Goal: Use online tool/utility: Utilize a website feature to perform a specific function

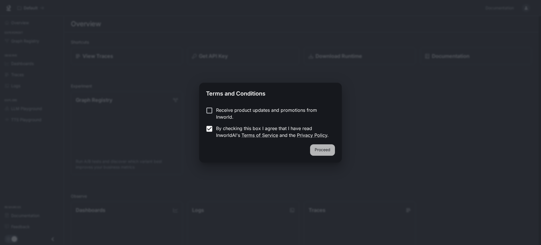
click at [319, 150] on button "Proceed" at bounding box center [322, 150] width 25 height 11
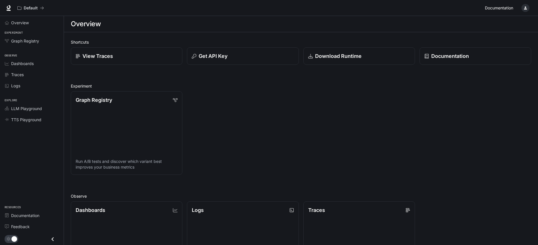
click at [506, 10] on span "Documentation" at bounding box center [499, 8] width 28 height 7
click at [22, 39] on span "Graph Registry" at bounding box center [25, 41] width 28 height 6
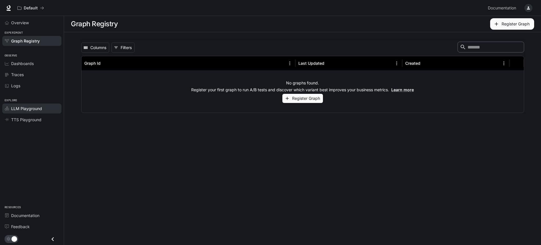
click at [26, 111] on span "LLM Playground" at bounding box center [26, 109] width 31 height 6
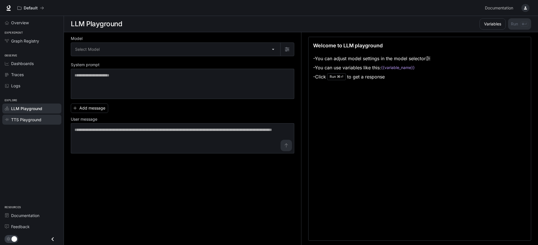
click at [24, 122] on span "TTS Playground" at bounding box center [26, 120] width 30 height 6
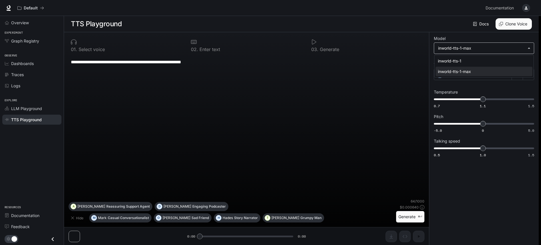
click at [514, 46] on body "**********" at bounding box center [270, 123] width 541 height 246
click at [514, 46] on div at bounding box center [270, 122] width 541 height 245
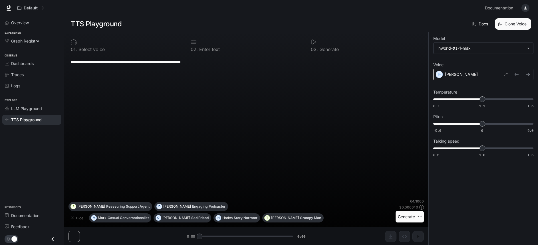
click at [454, 73] on div "[PERSON_NAME]" at bounding box center [473, 74] width 78 height 11
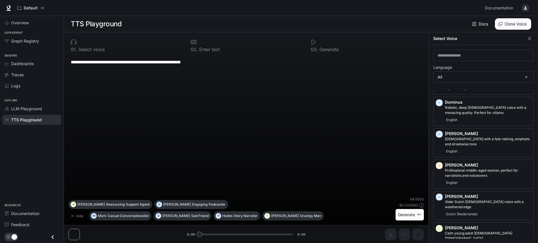
scroll to position [245, 0]
click at [482, 116] on div "English" at bounding box center [488, 119] width 86 height 7
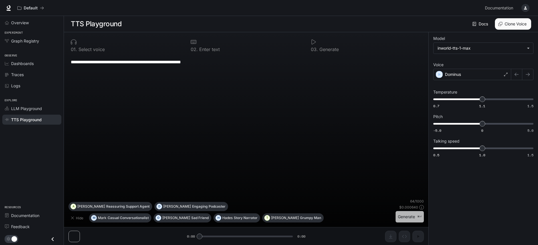
click at [407, 215] on button "Generate ⌘⏎" at bounding box center [410, 217] width 28 height 12
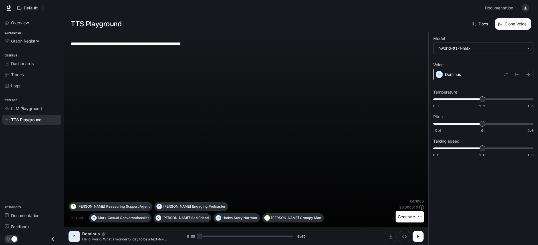
click at [503, 73] on div "Dominus" at bounding box center [473, 74] width 78 height 11
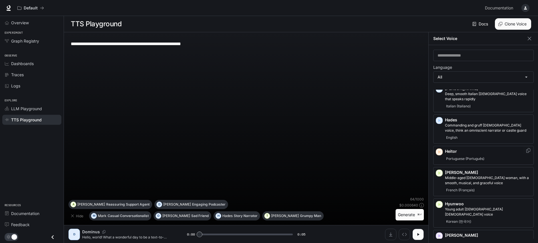
scroll to position [416, 0]
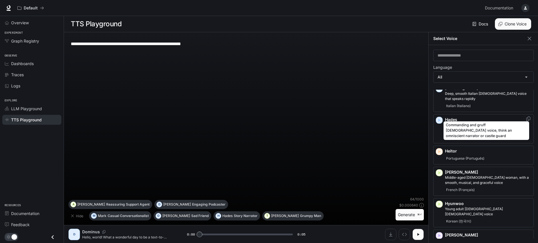
click at [513, 123] on p "Commanding and gruff [DEMOGRAPHIC_DATA] voice, think an omniscient narrator or …" at bounding box center [488, 128] width 86 height 10
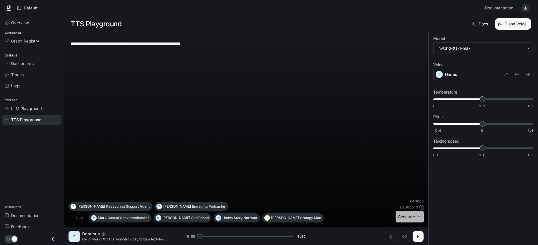
click at [412, 215] on button "Generate ⌘⏎" at bounding box center [410, 217] width 28 height 12
click at [508, 76] on icon at bounding box center [505, 74] width 3 height 3
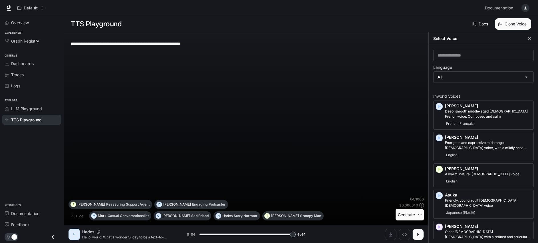
type input "*"
click at [322, 170] on div "**********" at bounding box center [247, 117] width 356 height 160
click at [300, 218] on p "Grumpy Man" at bounding box center [310, 215] width 21 height 3
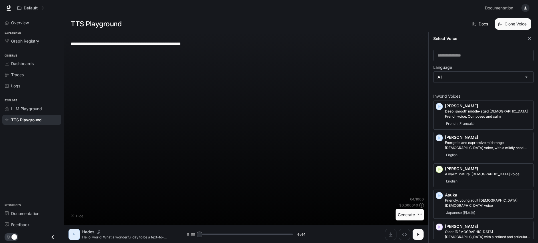
type textarea "**********"
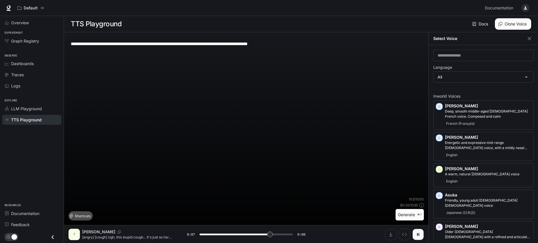
click at [76, 218] on button "Shortcuts" at bounding box center [81, 215] width 24 height 9
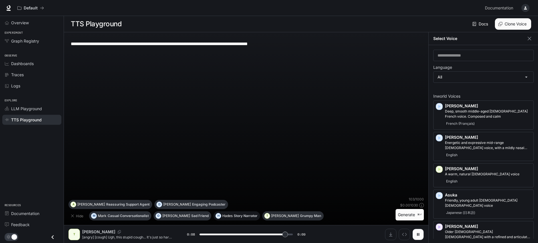
scroll to position [0, 0]
type input "*"
click at [202, 47] on div "**********" at bounding box center [246, 44] width 351 height 14
drag, startPoint x: 299, startPoint y: 42, endPoint x: 71, endPoint y: 45, distance: 228.2
click at [71, 45] on textarea "**********" at bounding box center [246, 44] width 351 height 7
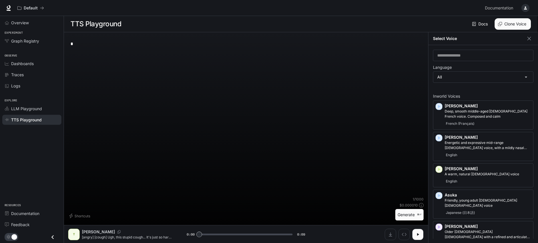
scroll to position [0, 0]
type textarea "*"
click at [483, 25] on link "Docs" at bounding box center [481, 23] width 19 height 11
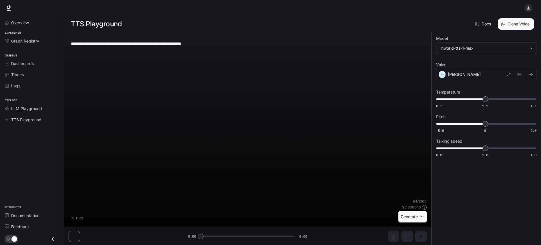
type textarea "*"
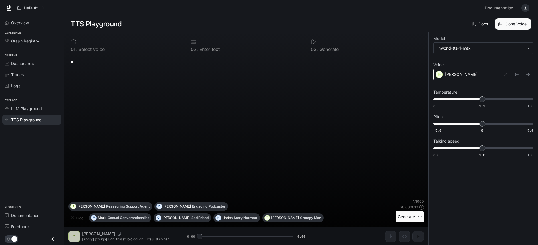
click at [505, 74] on icon at bounding box center [505, 74] width 3 height 3
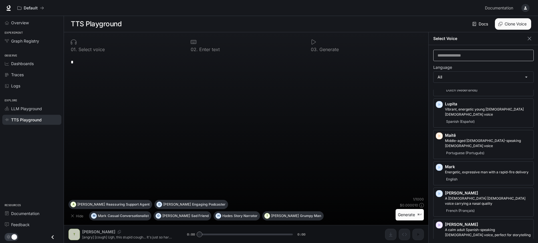
scroll to position [766, 0]
click at [470, 55] on input "text" at bounding box center [484, 56] width 100 height 6
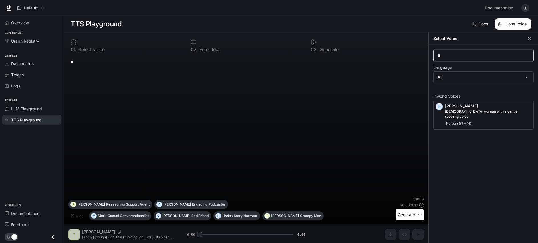
scroll to position [0, 0]
type input "*"
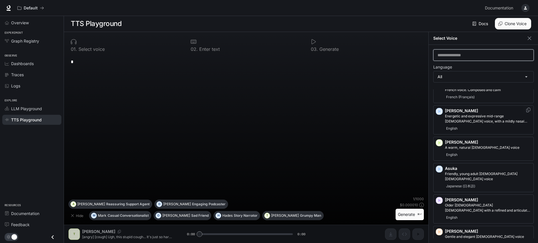
scroll to position [27, 0]
click at [508, 119] on p "Energetic and expressive mid-range [DEMOGRAPHIC_DATA] voice, with a mildly nasa…" at bounding box center [488, 118] width 86 height 10
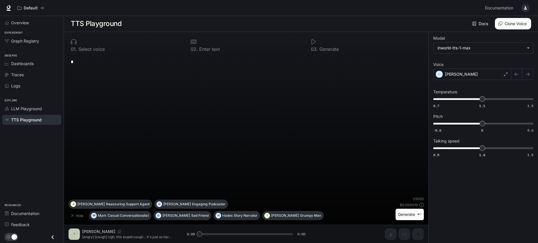
scroll to position [0, 0]
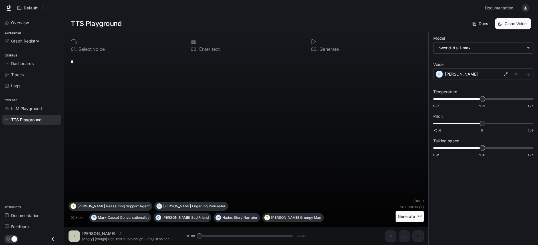
click at [87, 61] on textarea "*" at bounding box center [246, 62] width 351 height 7
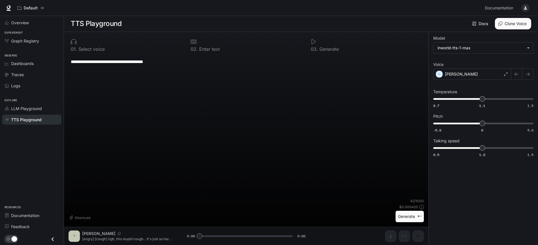
type textarea "**********"
click at [402, 219] on button "Generate ⌘⏎" at bounding box center [410, 217] width 28 height 12
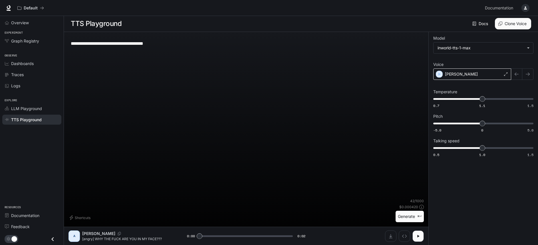
click at [506, 73] on icon at bounding box center [505, 74] width 3 height 3
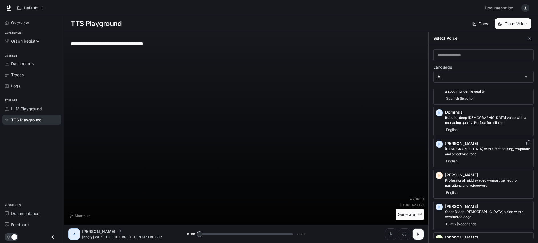
scroll to position [236, 0]
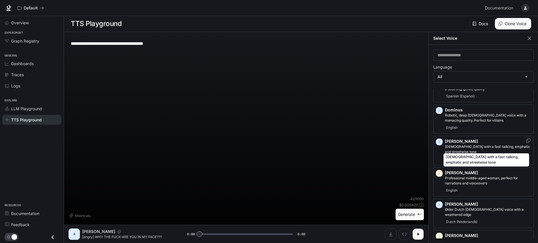
click at [494, 144] on p "[DEMOGRAPHIC_DATA] with a fast-talking, emphatic and streetwise tone" at bounding box center [488, 149] width 86 height 10
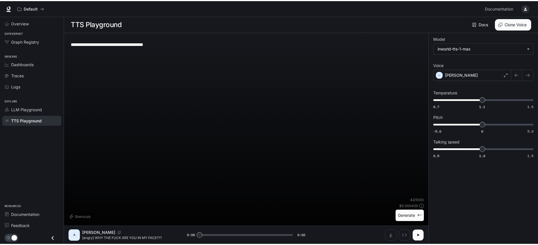
scroll to position [0, 0]
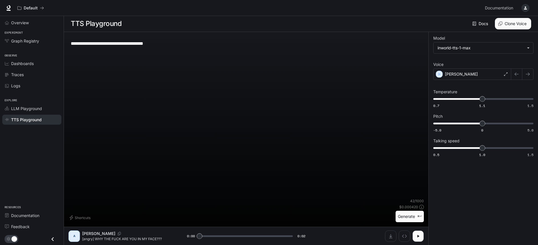
click at [407, 217] on button "Generate ⌘⏎" at bounding box center [410, 217] width 28 height 12
type input "*"
drag, startPoint x: 482, startPoint y: 122, endPoint x: 474, endPoint y: 123, distance: 7.7
click at [474, 123] on span "-0.8" at bounding box center [475, 124] width 6 height 6
type input "****"
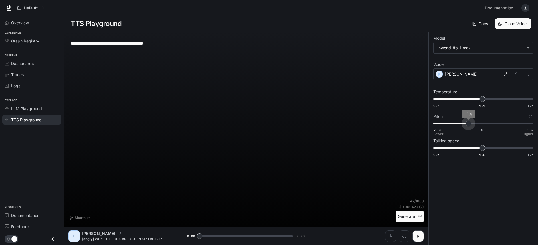
drag, startPoint x: 474, startPoint y: 124, endPoint x: 467, endPoint y: 129, distance: 8.4
click at [469, 124] on span "-1.4" at bounding box center [469, 124] width 6 height 6
click at [408, 220] on button "Generate ⌘⏎" at bounding box center [410, 217] width 28 height 12
type input "***"
type input "****"
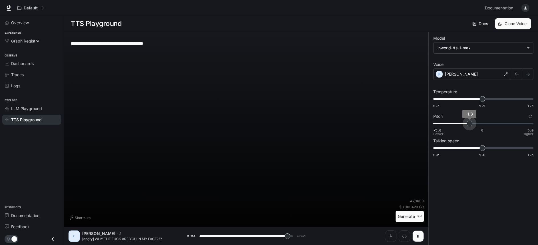
type input "*"
type input "**"
click at [472, 123] on span "-1" at bounding box center [473, 124] width 6 height 6
type input "***"
drag, startPoint x: 484, startPoint y: 150, endPoint x: 476, endPoint y: 163, distance: 15.4
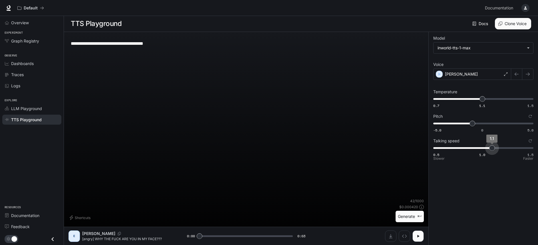
click at [490, 150] on span "1.1" at bounding box center [493, 148] width 6 height 6
click at [412, 218] on button "Generate ⌘⏎" at bounding box center [410, 217] width 28 height 12
type input "*"
